Goal: Task Accomplishment & Management: Manage account settings

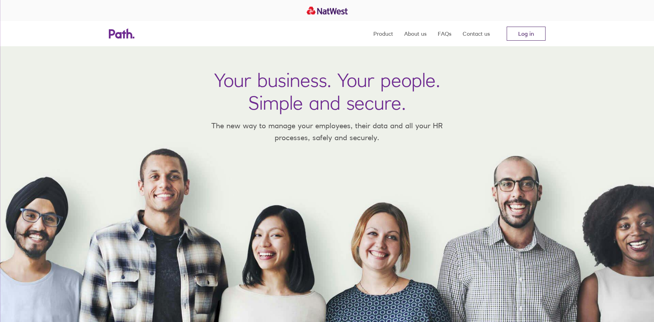
click at [520, 34] on link "Log in" at bounding box center [526, 34] width 39 height 14
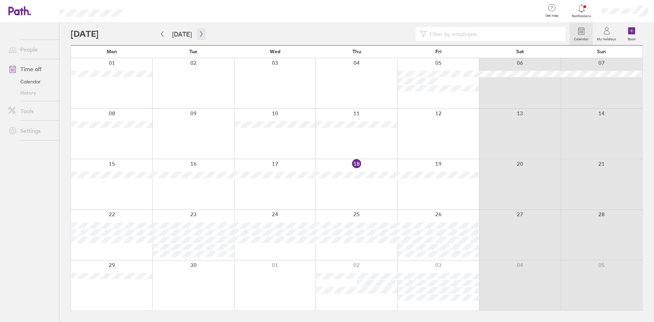
click at [199, 34] on icon "button" at bounding box center [201, 34] width 5 height 6
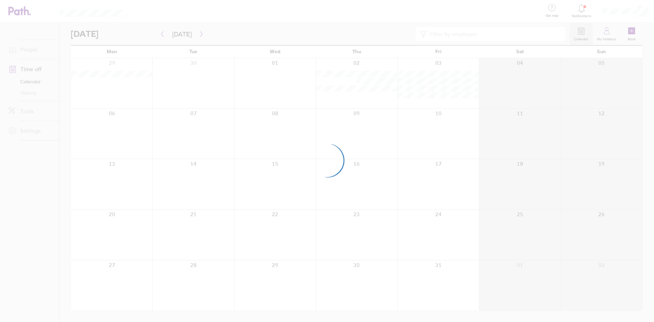
click at [198, 34] on div at bounding box center [327, 161] width 654 height 322
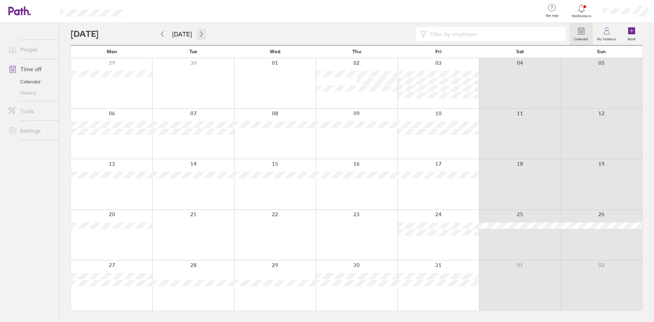
click at [199, 34] on icon "button" at bounding box center [201, 34] width 5 height 6
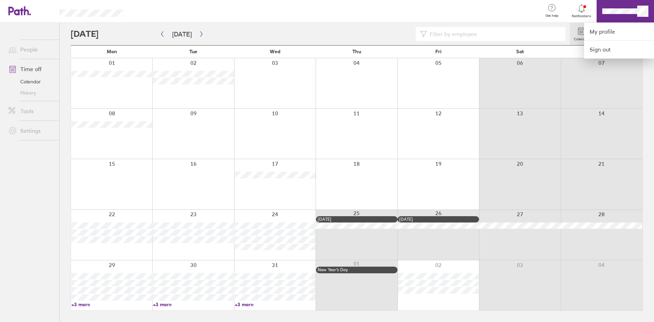
click at [499, 10] on div at bounding box center [335, 11] width 403 height 23
click at [607, 34] on link "My profile" at bounding box center [619, 32] width 70 height 18
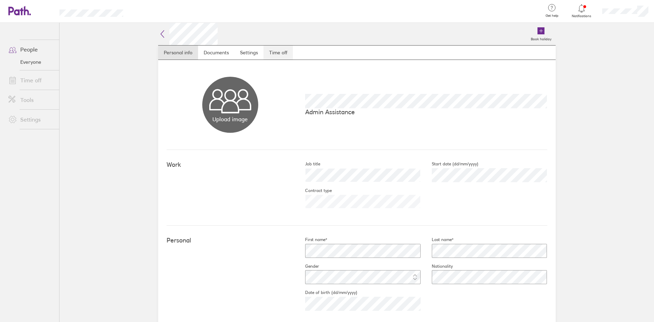
click at [283, 52] on link "Time off" at bounding box center [277, 52] width 29 height 14
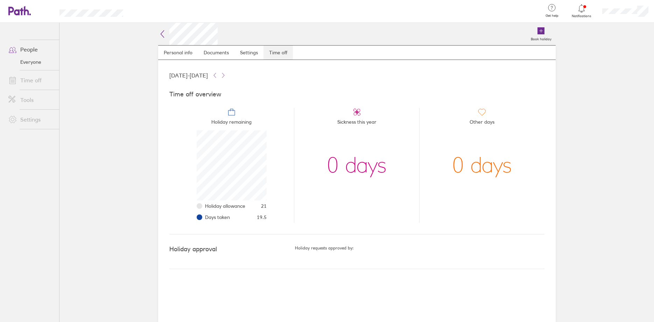
scroll to position [70, 70]
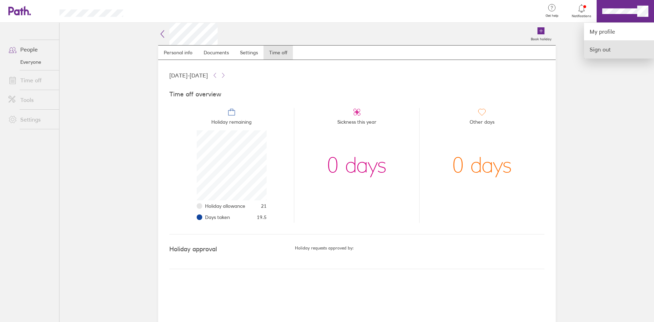
click at [617, 48] on link "Sign out" at bounding box center [619, 49] width 70 height 17
